Goal: Task Accomplishment & Management: Complete application form

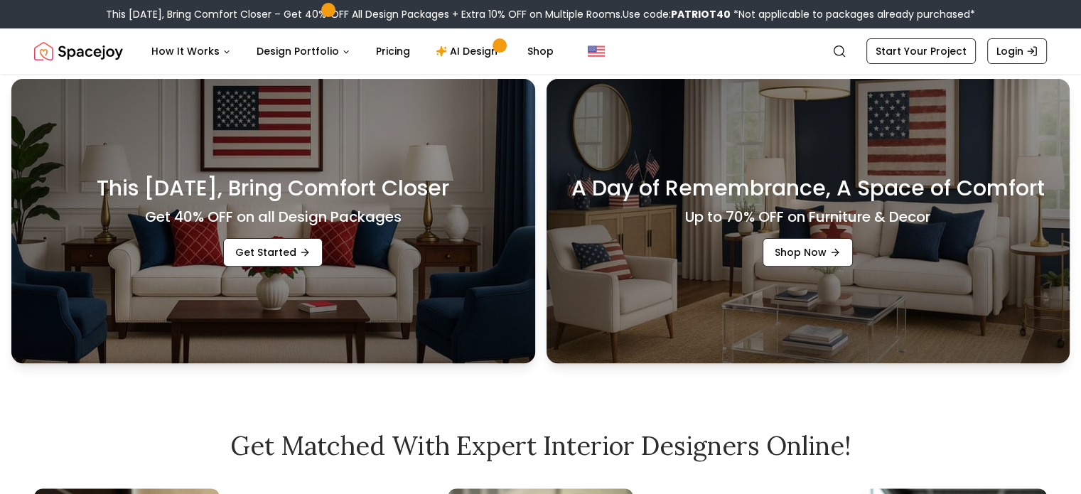
scroll to position [710, 0]
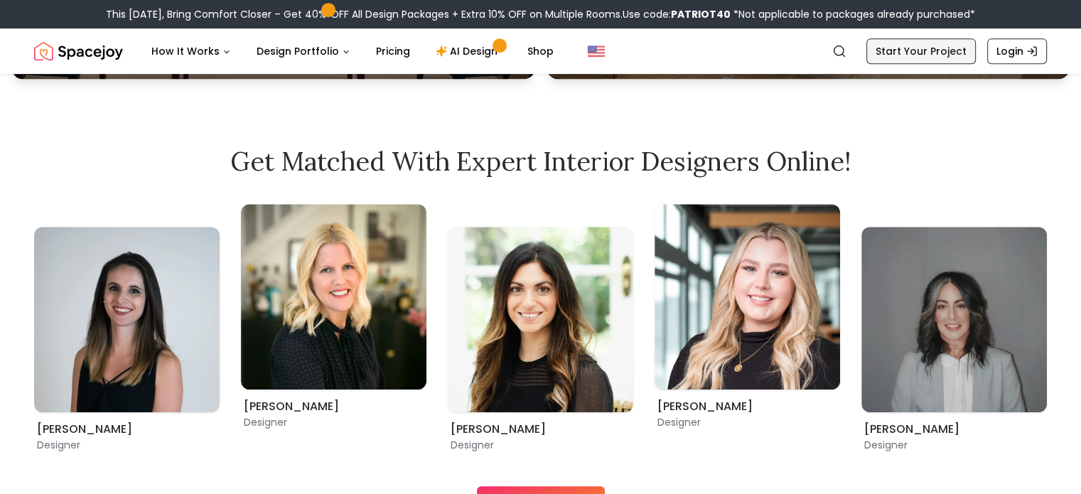
click at [932, 52] on link "Start Your Project" at bounding box center [920, 51] width 109 height 26
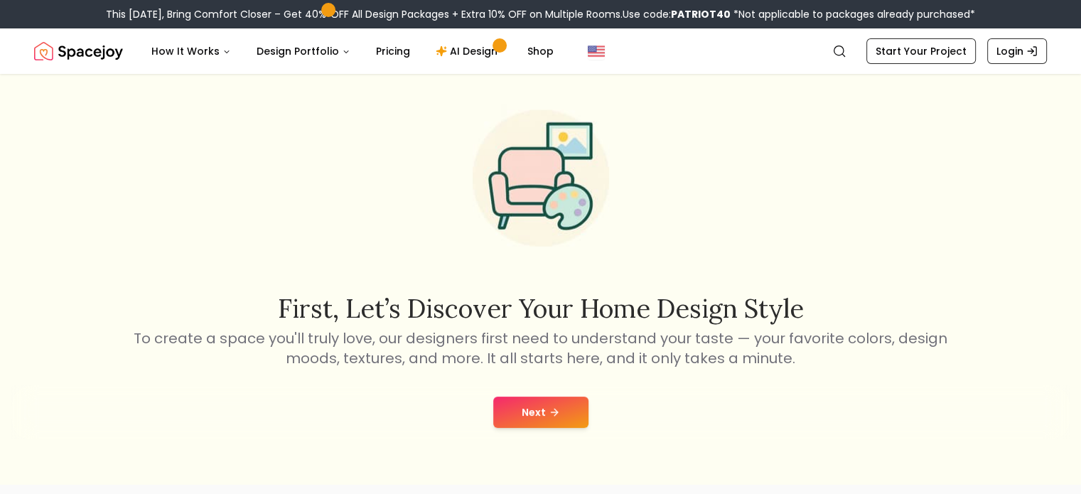
scroll to position [71, 0]
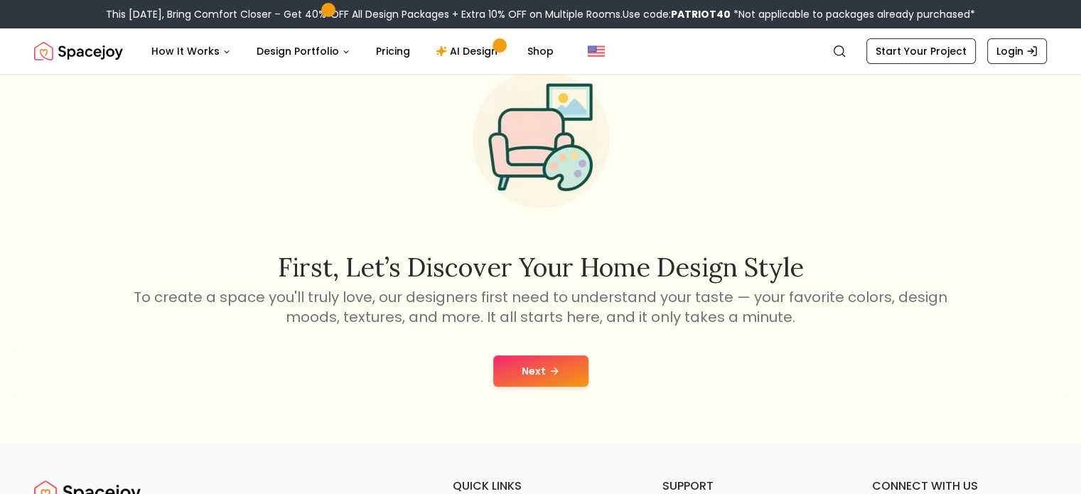
click at [542, 352] on div "Next" at bounding box center [540, 371] width 1058 height 54
click at [531, 371] on button "Next" at bounding box center [540, 370] width 95 height 31
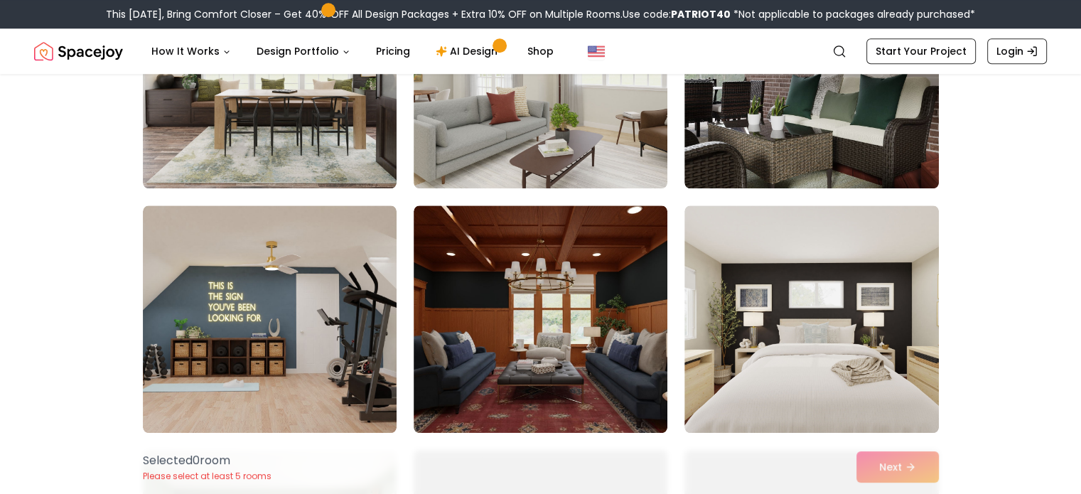
scroll to position [1728, 0]
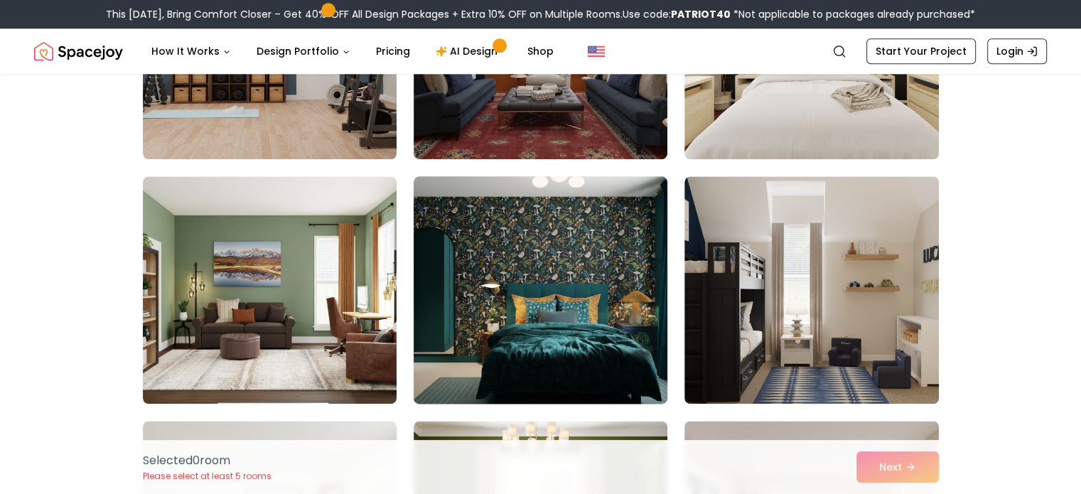
click at [559, 235] on img at bounding box center [540, 290] width 266 height 239
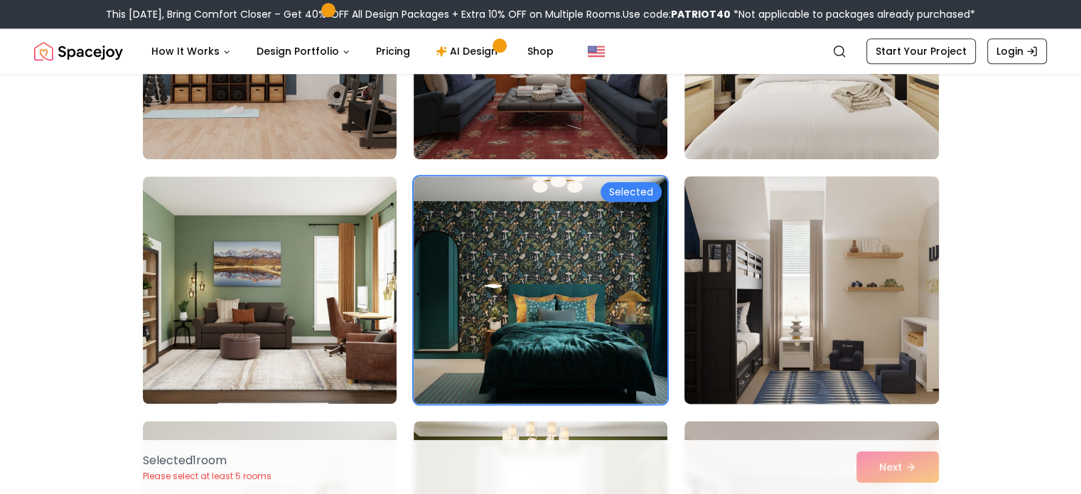
click at [808, 312] on img at bounding box center [811, 290] width 266 height 239
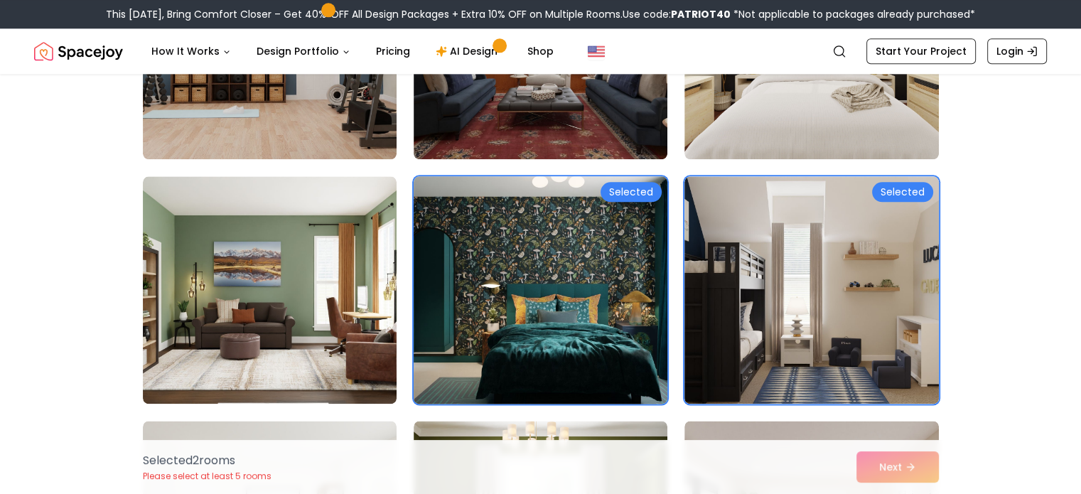
drag, startPoint x: 284, startPoint y: 332, endPoint x: 418, endPoint y: 261, distance: 151.3
click at [286, 332] on img at bounding box center [270, 289] width 254 height 227
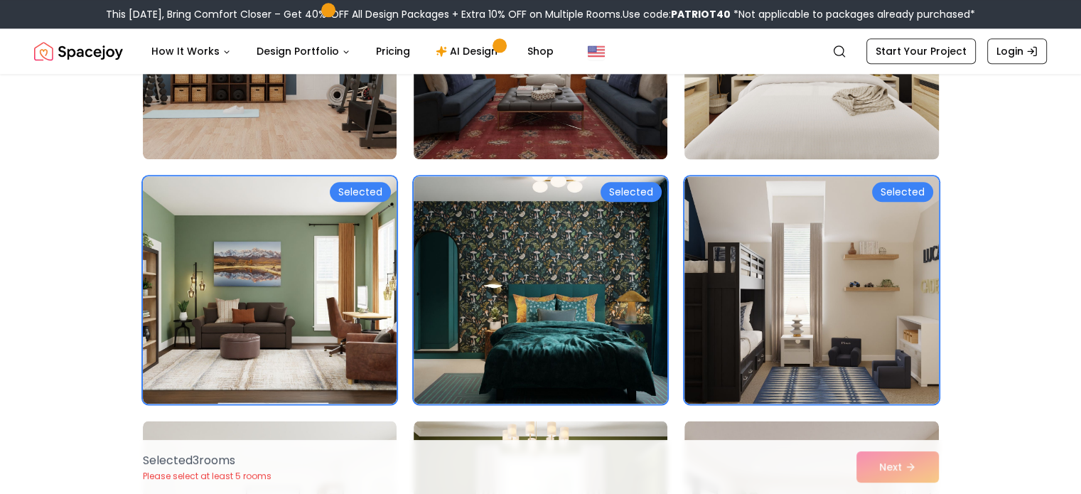
drag, startPoint x: 625, startPoint y: 119, endPoint x: 761, endPoint y: 107, distance: 136.2
click at [627, 119] on img at bounding box center [540, 45] width 254 height 227
click at [807, 107] on img at bounding box center [811, 45] width 266 height 239
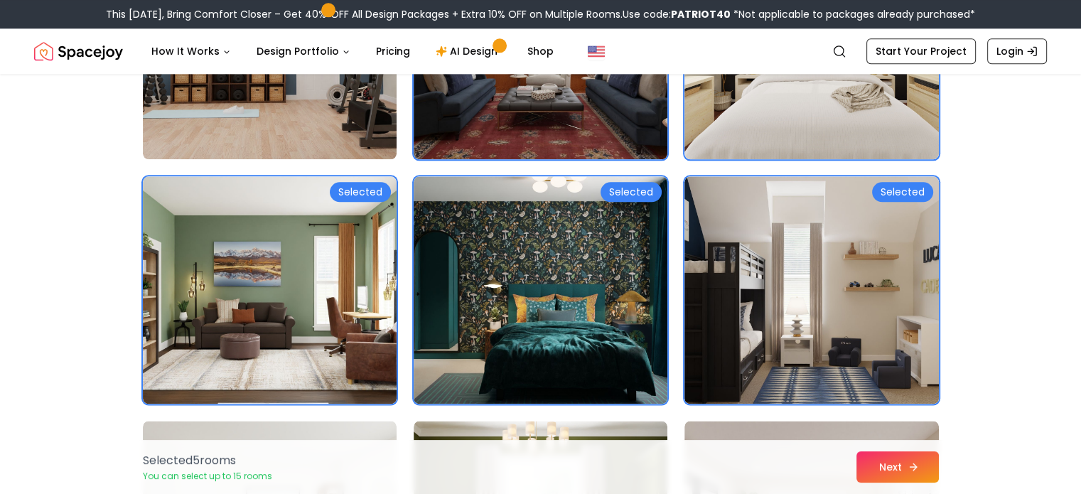
click at [905, 465] on button "Next" at bounding box center [897, 466] width 82 height 31
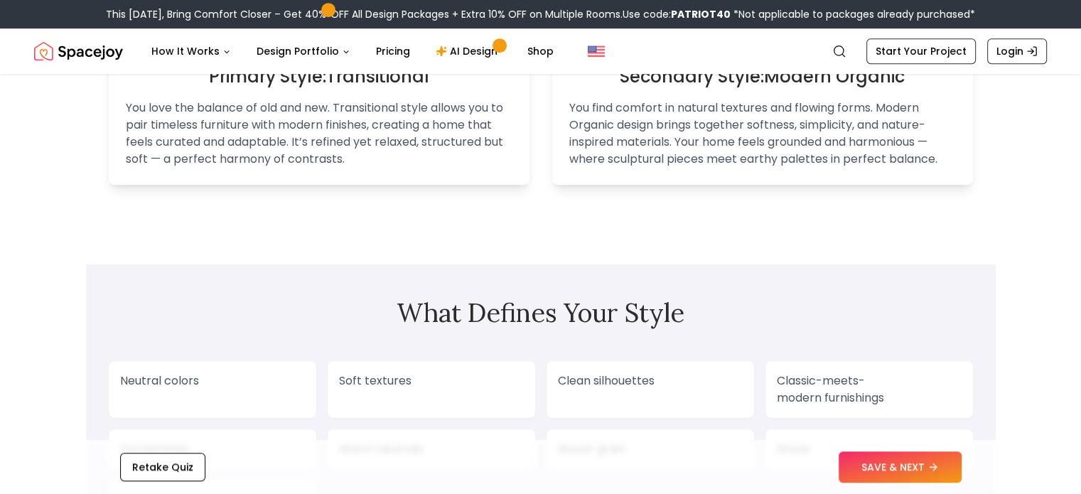
scroll to position [995, 0]
